Goal: Transaction & Acquisition: Purchase product/service

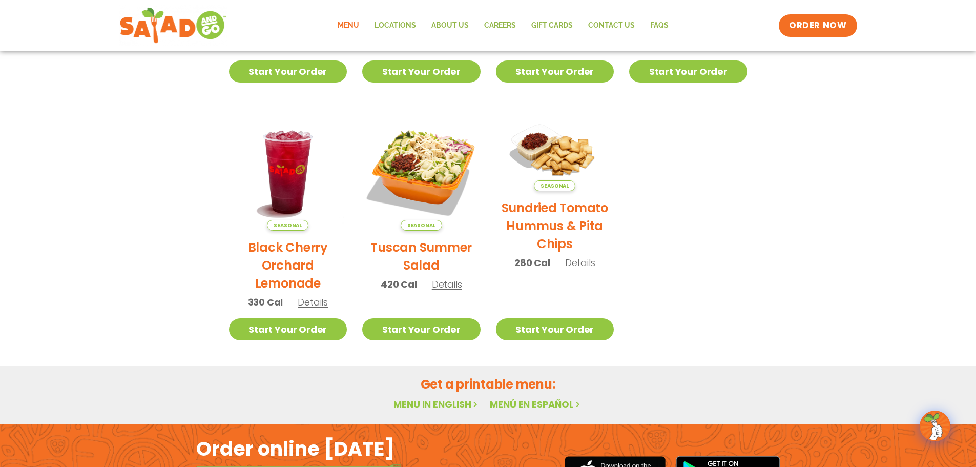
scroll to position [344, 0]
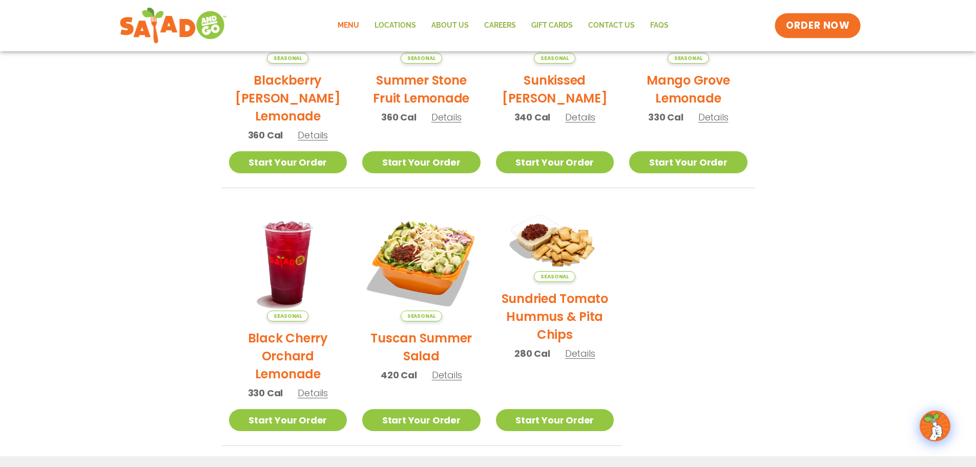
click at [817, 22] on span "ORDER NOW" at bounding box center [818, 25] width 64 height 13
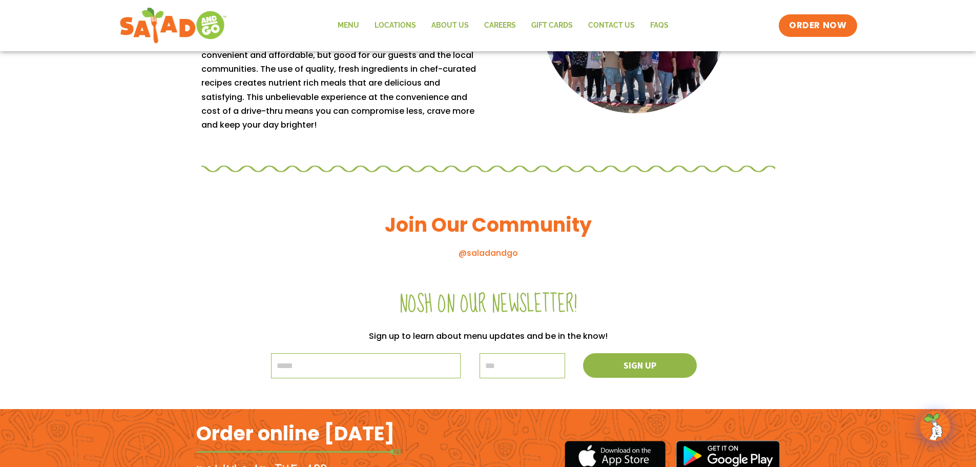
scroll to position [1098, 0]
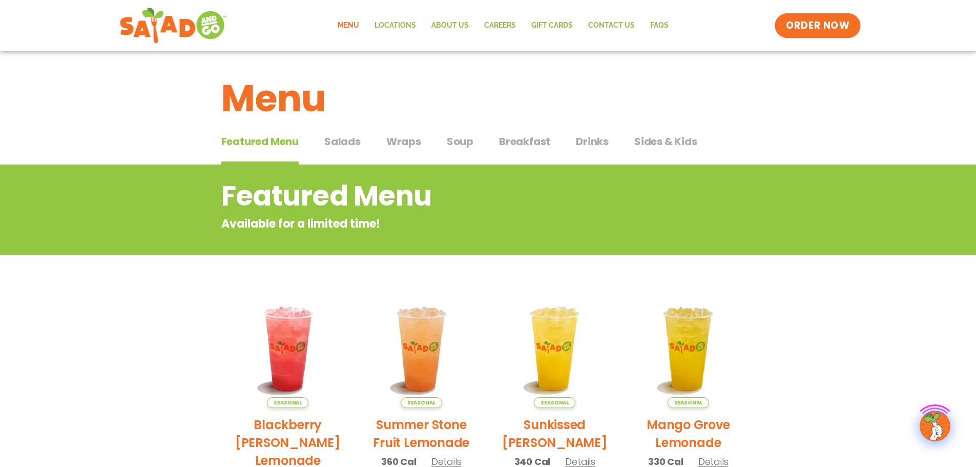
click at [810, 15] on link "ORDER NOW" at bounding box center [818, 25] width 86 height 25
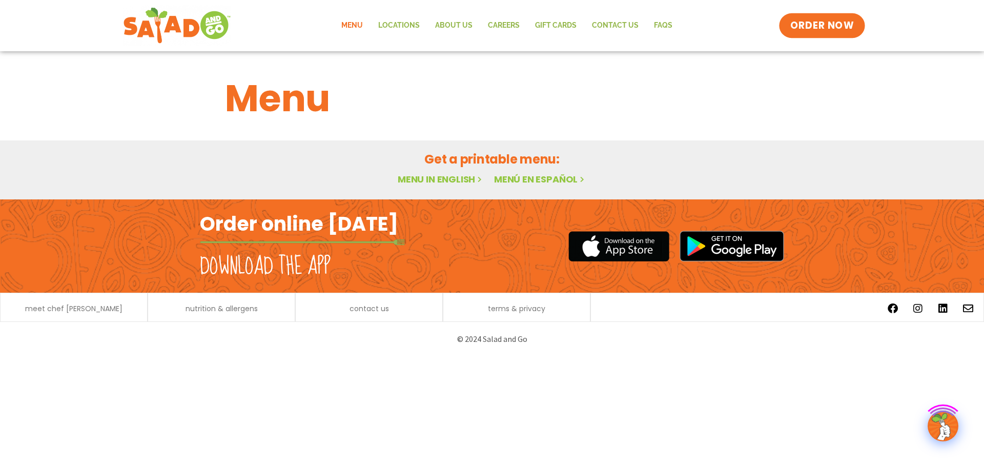
click at [819, 32] on link "ORDER NOW" at bounding box center [822, 25] width 86 height 25
